Goal: Task Accomplishment & Management: Complete application form

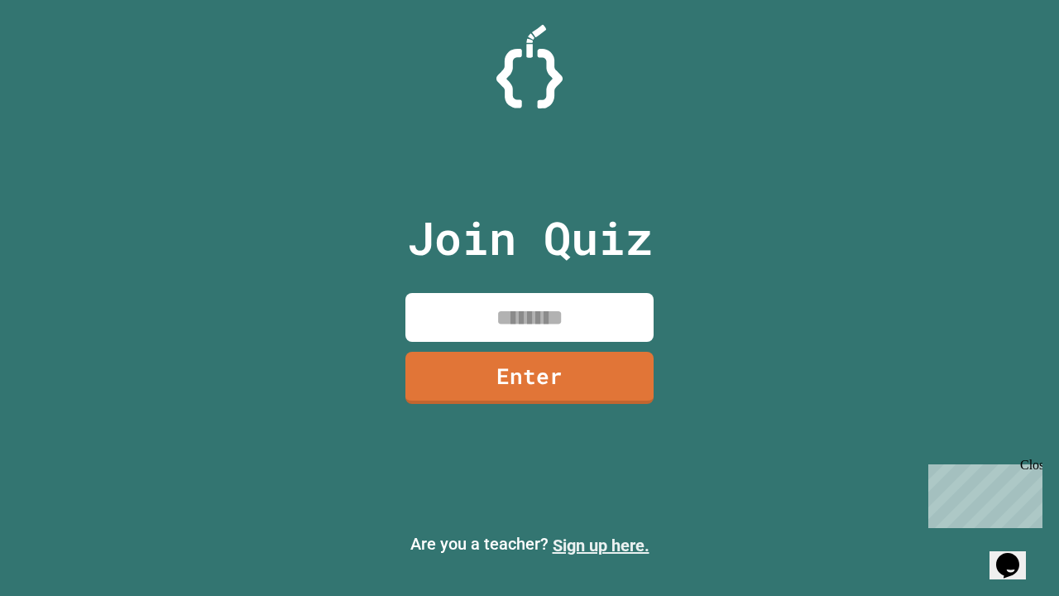
click at [601, 545] on link "Sign up here." at bounding box center [601, 545] width 97 height 20
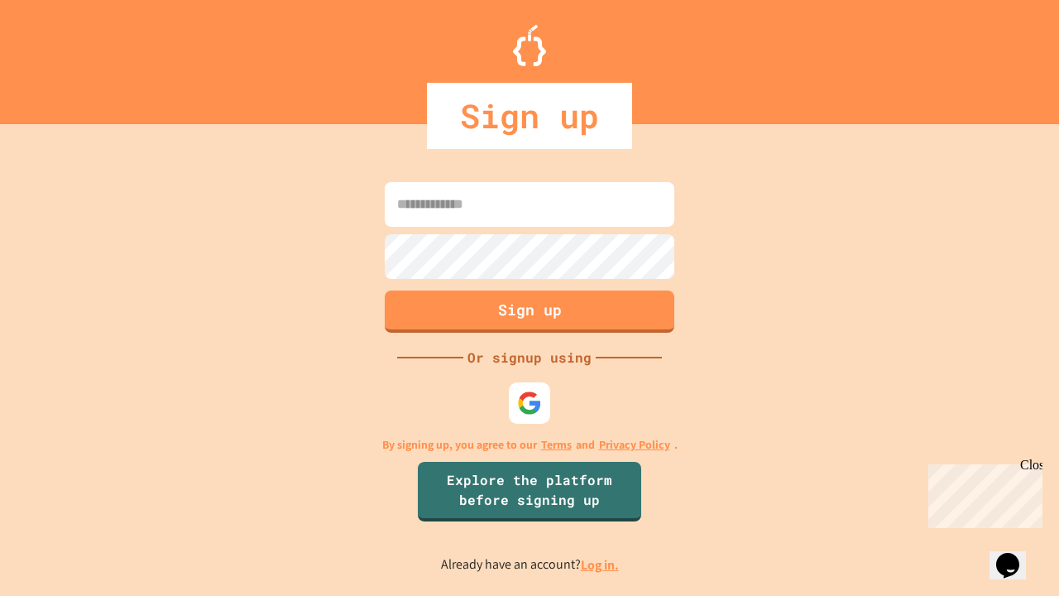
click at [601, 564] on link "Log in." at bounding box center [600, 564] width 38 height 17
